Goal: Task Accomplishment & Management: Manage account settings

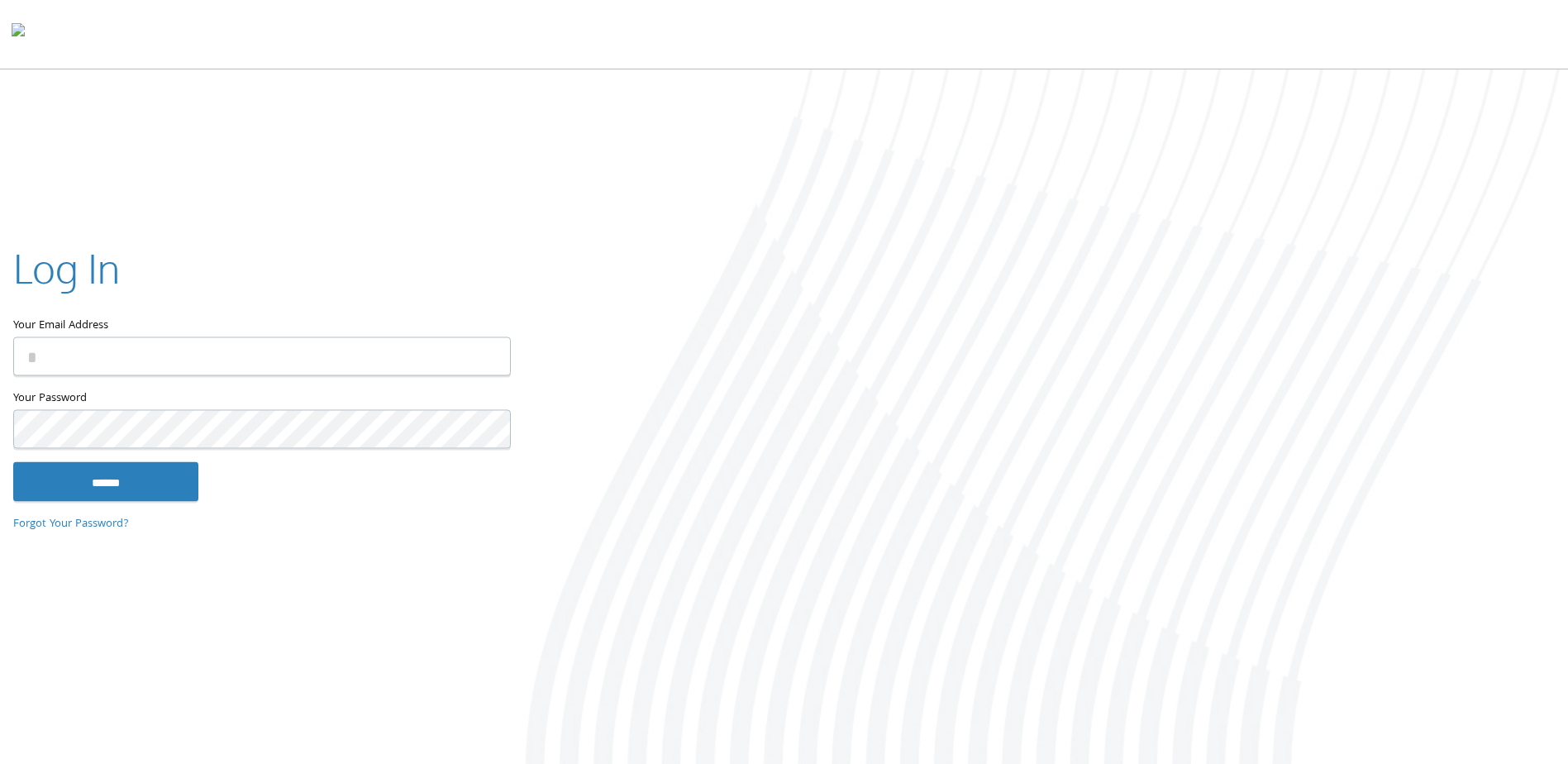
click at [186, 364] on input "Your Email Address" at bounding box center [262, 356] width 497 height 39
type input "**********"
click at [13, 463] on input "******" at bounding box center [105, 482] width 186 height 40
